Goal: Transaction & Acquisition: Download file/media

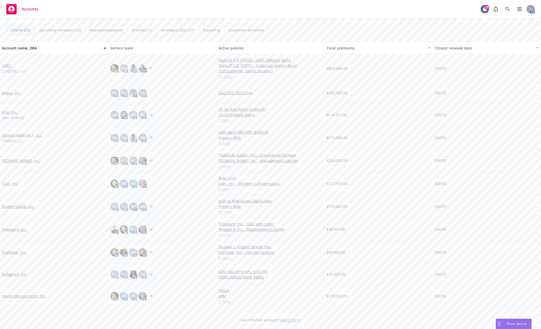
click at [399, 18] on div "Accounts 22 AM" at bounding box center [270, 9] width 541 height 19
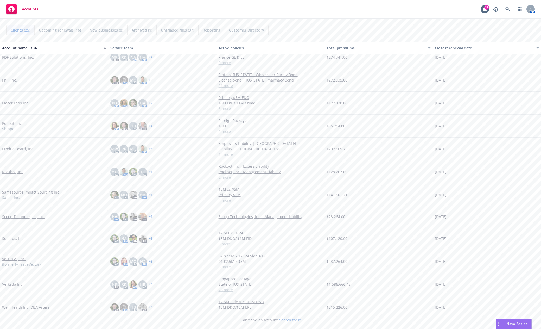
scroll to position [289, 0]
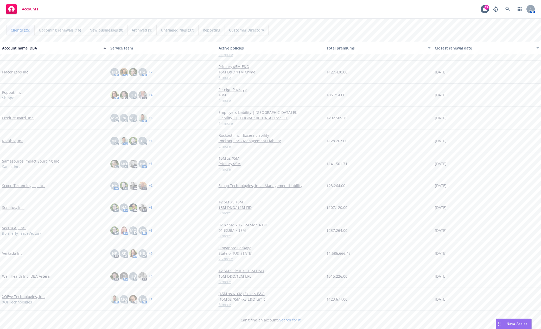
click at [32, 297] on link "XOEye Technologies, Inc." at bounding box center [23, 295] width 43 height 5
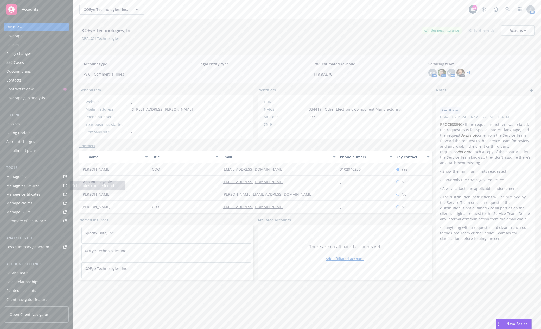
click at [33, 43] on div "Policies" at bounding box center [36, 45] width 60 height 8
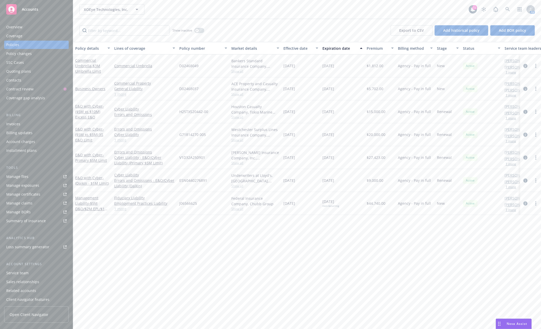
click at [45, 175] on link "Manage files" at bounding box center [36, 176] width 65 height 8
click at [15, 53] on div "Policy changes" at bounding box center [18, 53] width 25 height 8
click at [27, 53] on div "Policy changes" at bounding box center [18, 53] width 25 height 8
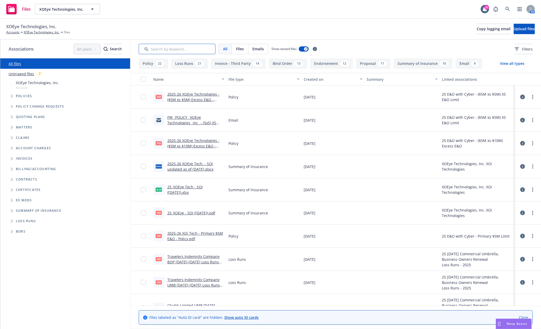
click at [181, 50] on input "Search by keyword..." at bounding box center [177, 49] width 77 height 10
type input "soi"
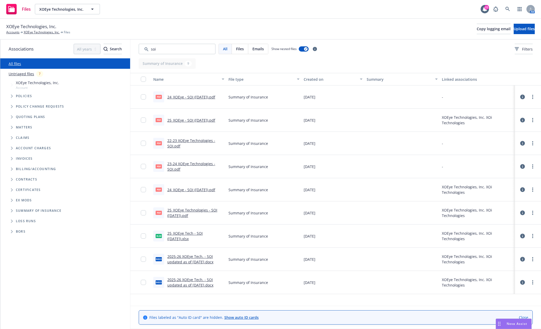
click at [195, 120] on link "25_XOEye - SOI ([DATE]).pdf" at bounding box center [191, 120] width 48 height 5
click at [10, 95] on span "Tree Example" at bounding box center [12, 96] width 8 height 8
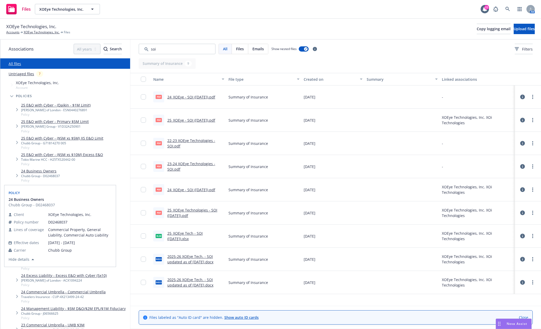
click at [42, 172] on link "24 Business Owners" at bounding box center [40, 170] width 39 height 5
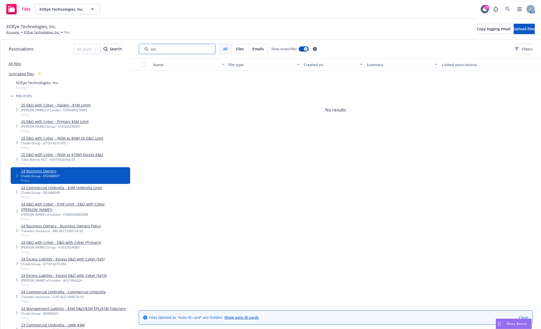
drag, startPoint x: 169, startPoint y: 49, endPoint x: 133, endPoint y: 49, distance: 35.6
click at [133, 49] on div "All Files Emails Show nested files Filters" at bounding box center [335, 49] width 411 height 19
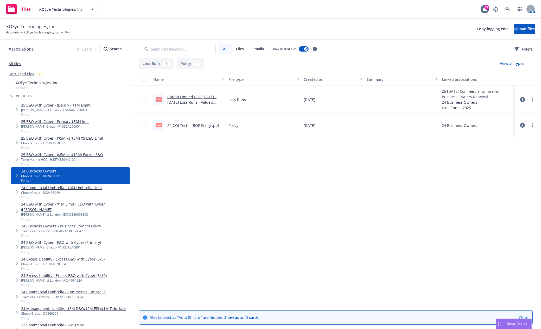
click at [194, 127] on link "24_XOI Tech. - BOP Policy .pdf" at bounding box center [193, 125] width 52 height 5
click at [144, 125] on input "checkbox" at bounding box center [143, 125] width 5 height 5
click at [229, 318] on span "Download selected files" at bounding box center [231, 316] width 42 height 5
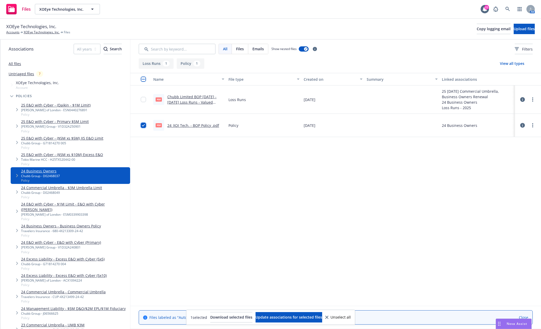
click at [142, 124] on input "checkbox" at bounding box center [143, 125] width 5 height 5
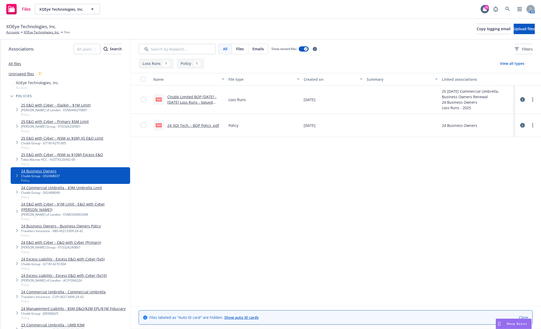
click at [412, 269] on div "Name File type Created on Summary Linked associations pdf Chubb Limited BOP [DA…" at bounding box center [335, 189] width 411 height 233
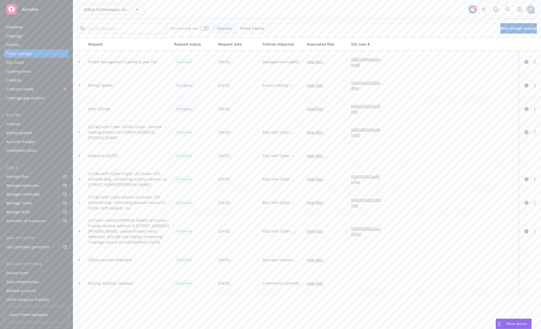
click at [23, 13] on div "Accounts" at bounding box center [36, 9] width 60 height 10
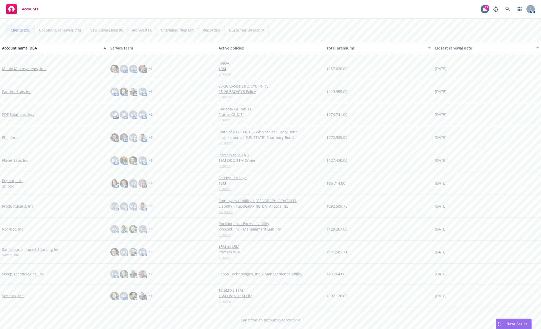
scroll to position [208, 0]
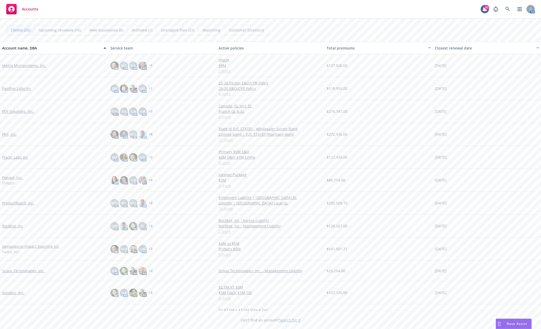
click at [17, 294] on link "Sonatus, Inc." at bounding box center [13, 292] width 22 height 5
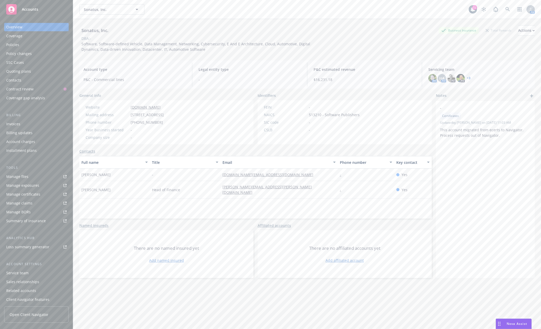
click at [35, 43] on div "Policies" at bounding box center [36, 45] width 60 height 8
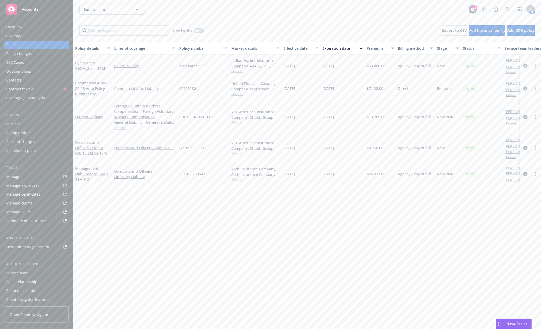
click at [230, 254] on div "Policy details Lines of coverage Policy number Market details Effective date Ex…" at bounding box center [307, 185] width 468 height 287
click at [35, 177] on link "Manage files" at bounding box center [36, 176] width 65 height 8
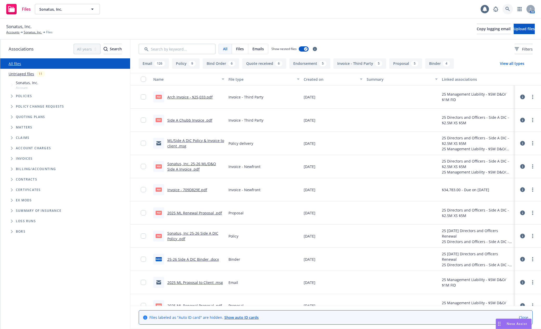
click at [507, 8] on icon at bounding box center [507, 9] width 5 height 5
click at [15, 95] on span "Tree Example" at bounding box center [12, 96] width 8 height 8
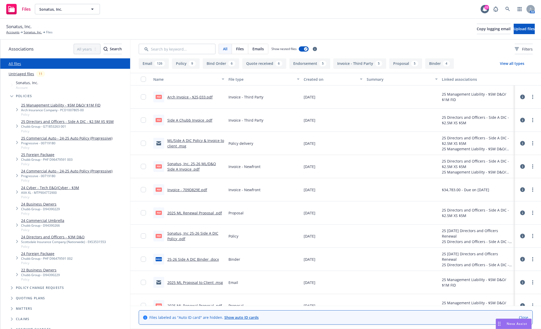
click at [48, 202] on span "Kidnap and Ransom - Kidnap and Ransom, Employers Liability - Employers Liabilit…" at bounding box center [79, 192] width 63 height 49
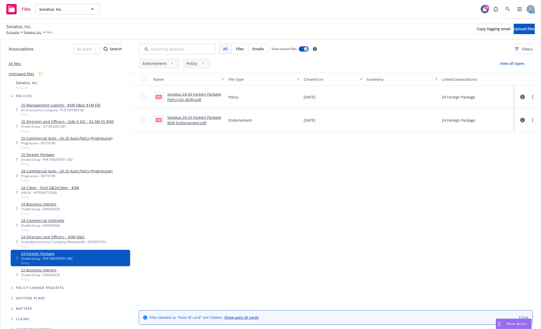
click at [46, 203] on link "24 Business Owners" at bounding box center [40, 203] width 39 height 5
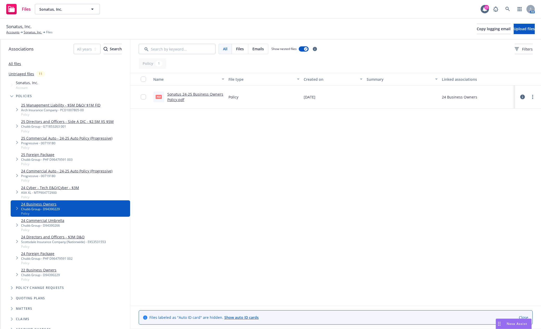
click at [175, 93] on link "Sonatus 24-25 Business Owners Policy.pdf" at bounding box center [195, 97] width 56 height 10
click at [17, 63] on link "All files" at bounding box center [15, 63] width 12 height 5
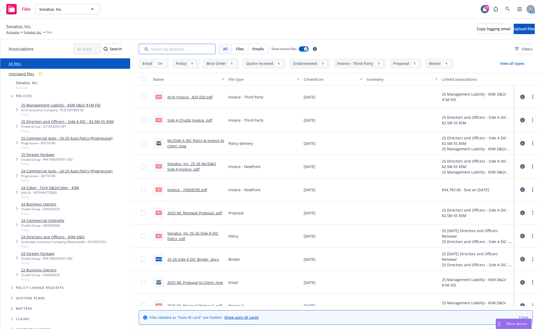
click at [171, 48] on input "Search by keyword..." at bounding box center [177, 49] width 77 height 10
type input "soi"
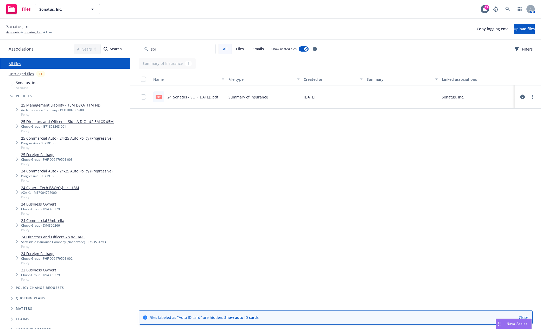
click at [206, 99] on div "pdf 24_Sonatus - SOI (1.29.2025).pdf" at bounding box center [185, 96] width 65 height 11
click at [206, 99] on link "24_Sonatus - SOI (1.29.2025).pdf" at bounding box center [192, 96] width 51 height 5
click at [48, 205] on link "24 Business Owners" at bounding box center [40, 203] width 39 height 5
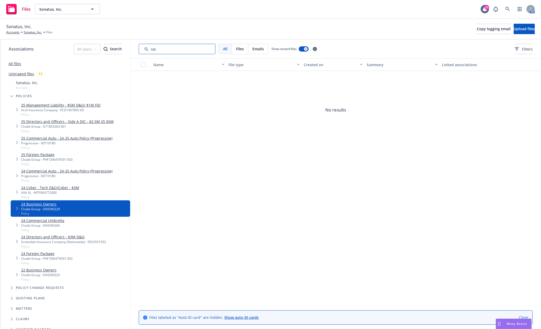
drag, startPoint x: 160, startPoint y: 49, endPoint x: 133, endPoint y: 47, distance: 26.3
click at [132, 48] on div "All Files Emails Show nested files Filters" at bounding box center [335, 49] width 411 height 19
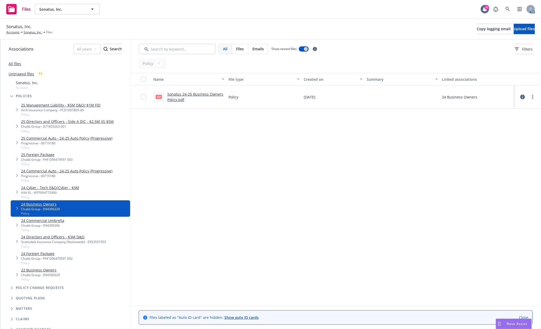
click at [186, 97] on div "Sonatus 24-25 Business Owners Policy.pdf" at bounding box center [195, 96] width 57 height 11
click at [142, 97] on input "checkbox" at bounding box center [143, 96] width 5 height 5
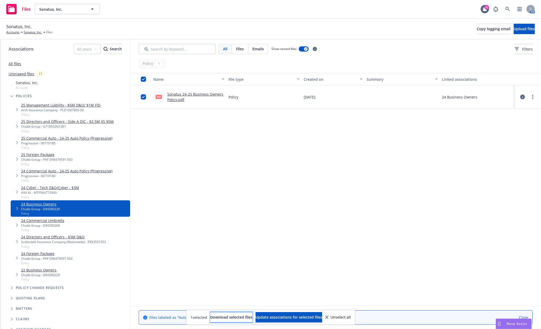
click at [216, 317] on span "Download selected files" at bounding box center [231, 316] width 42 height 5
